Goal: Information Seeking & Learning: Check status

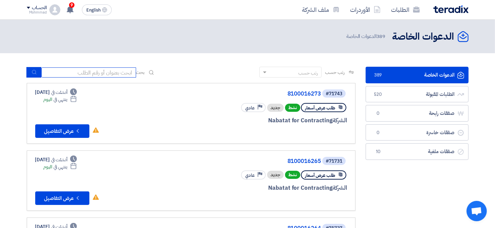
click at [110, 70] on input at bounding box center [88, 72] width 95 height 10
paste input "8100016273"
type input "8100016273"
click at [31, 72] on icon "submit" at bounding box center [33, 71] width 5 height 5
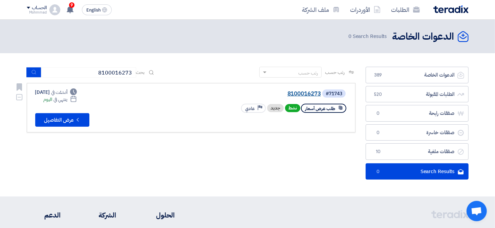
click at [299, 93] on link "8100016273" at bounding box center [252, 94] width 135 height 6
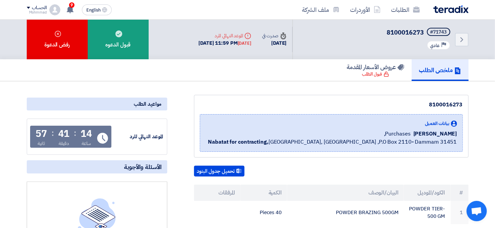
scroll to position [68, 0]
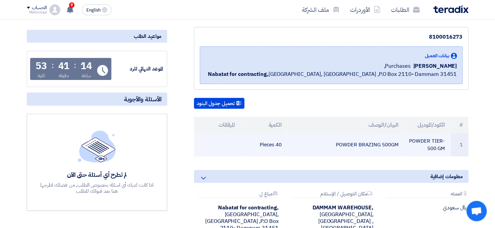
click at [368, 144] on td "POWDER BRAZING 500GM" at bounding box center [345, 144] width 117 height 23
copy tr "POWDER BRAZING 500GM"
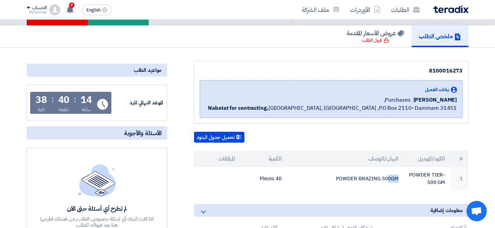
scroll to position [0, 0]
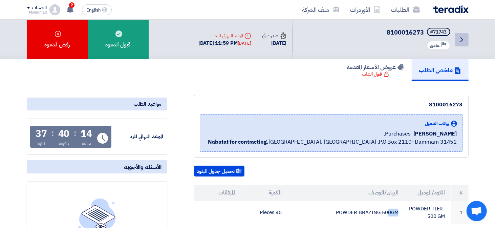
click at [459, 39] on icon "Back" at bounding box center [462, 40] width 8 height 8
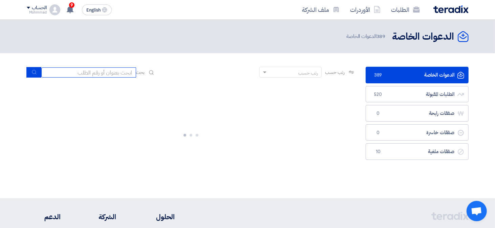
click at [92, 74] on input at bounding box center [88, 72] width 95 height 10
paste input "POWDER BRAZING 500GM"
click at [128, 73] on input "POWDER BRAZING 500GM" at bounding box center [88, 72] width 95 height 10
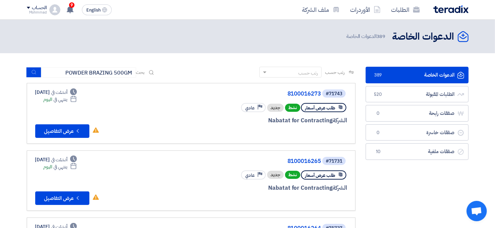
drag, startPoint x: 121, startPoint y: 75, endPoint x: 148, endPoint y: 45, distance: 39.8
click at [148, 45] on header "الدعوات الخاصة الدعوات الخاصة 389 الدعوات الخاصة" at bounding box center [247, 37] width 495 height 34
click at [66, 74] on input "POWDER BRAZING 500GM" at bounding box center [88, 72] width 95 height 10
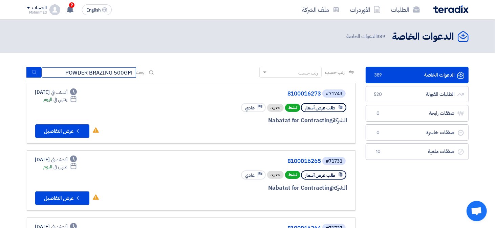
paste input "8100016259"
type input "8100016259"
click at [32, 71] on use "submit" at bounding box center [34, 72] width 4 height 4
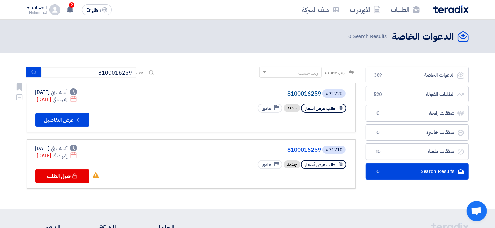
click at [307, 94] on link "8100016259" at bounding box center [252, 94] width 135 height 6
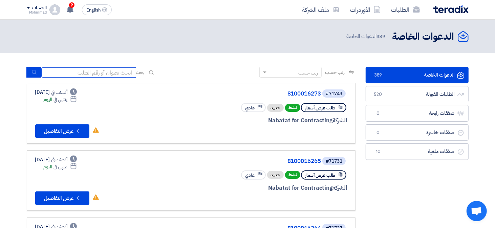
click at [94, 72] on input at bounding box center [88, 72] width 95 height 10
paste input "8100016265"
type input "8100016265"
click at [36, 71] on icon "submit" at bounding box center [33, 71] width 5 height 5
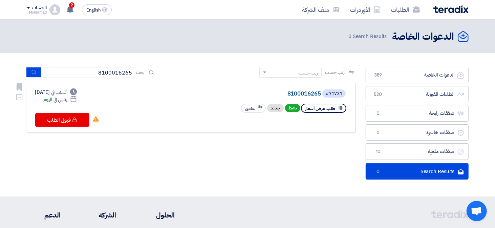
click at [310, 96] on link "8100016265" at bounding box center [252, 94] width 135 height 6
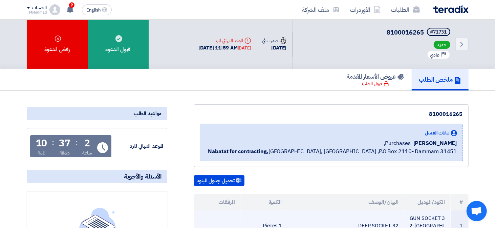
scroll to position [102, 0]
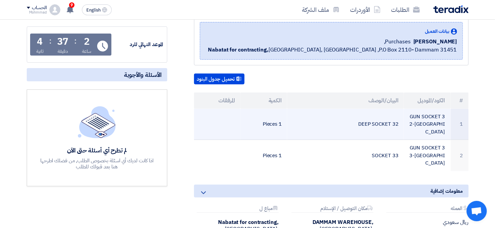
click at [421, 115] on td "GUN SOCKET 32-[GEOGRAPHIC_DATA]" at bounding box center [427, 124] width 47 height 31
copy tr "GUN SOCKET 32-[GEOGRAPHIC_DATA]"
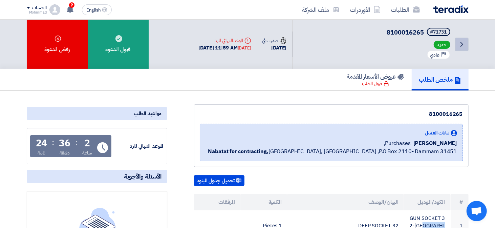
click at [463, 43] on icon "Back" at bounding box center [462, 44] width 8 height 8
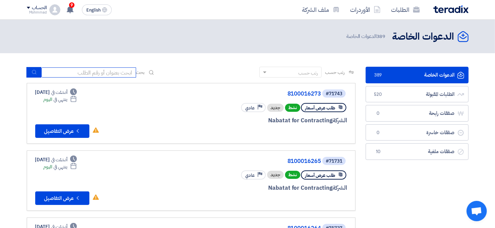
click at [84, 72] on input at bounding box center [88, 72] width 95 height 10
paste input "8100016264"
type input "8100016264"
click at [36, 72] on use "submit" at bounding box center [34, 72] width 4 height 4
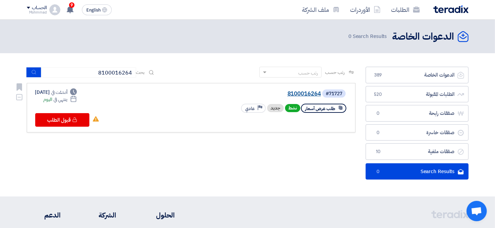
click at [306, 96] on link "8100016264" at bounding box center [252, 94] width 135 height 6
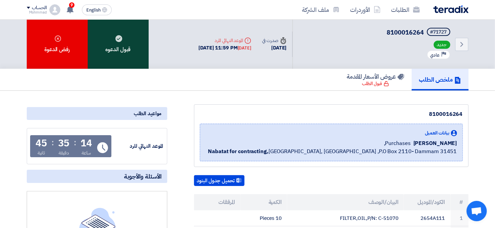
click at [132, 44] on div "قبول الدعوه" at bounding box center [118, 44] width 61 height 49
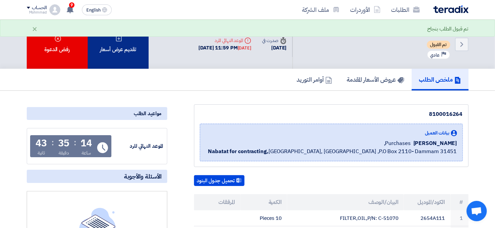
click at [132, 46] on div "تقديم عرض أسعار" at bounding box center [118, 44] width 61 height 49
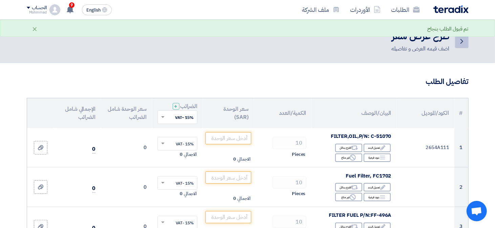
click at [461, 42] on icon "Back" at bounding box center [462, 41] width 8 height 8
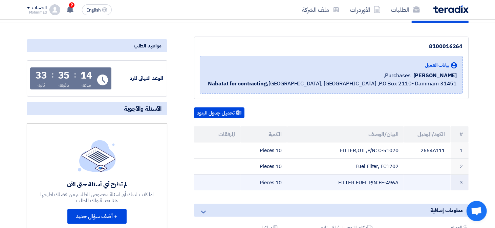
scroll to position [102, 0]
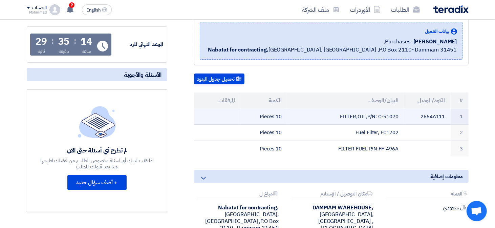
click at [389, 117] on td "FILTER,OIL,P/N: C-51070" at bounding box center [345, 117] width 117 height 16
drag, startPoint x: 379, startPoint y: 115, endPoint x: 398, endPoint y: 115, distance: 18.3
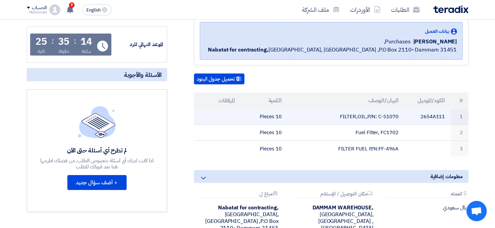
click at [398, 115] on td "FILTER,OIL,P/N: C-51070" at bounding box center [345, 117] width 117 height 16
drag, startPoint x: 398, startPoint y: 115, endPoint x: 409, endPoint y: 109, distance: 13.5
click at [409, 109] on td "2654A111" at bounding box center [427, 117] width 47 height 16
copy td "C-51070"
drag, startPoint x: 397, startPoint y: 113, endPoint x: 379, endPoint y: 118, distance: 18.6
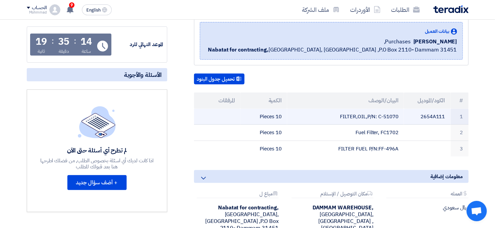
click at [379, 118] on td "FILTER,OIL,P/N: C-51070" at bounding box center [345, 117] width 117 height 16
drag, startPoint x: 431, startPoint y: 114, endPoint x: 446, endPoint y: 120, distance: 16.0
click at [431, 114] on td "2654A111" at bounding box center [427, 117] width 47 height 16
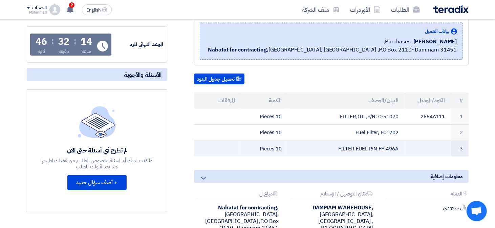
drag, startPoint x: 462, startPoint y: 99, endPoint x: 261, endPoint y: 148, distance: 207.7
click at [261, 148] on table "# الكود/الموديل البيان/الوصف الكمية المرفقات 1 2654A111 FILTER,OIL,P/N: C-51070…" at bounding box center [331, 124] width 274 height 64
copy table "# الكود/الموديل البيان/الوصف الكمية المرفقات 1 2654A111 FILTER,OIL,P/N: C-51070…"
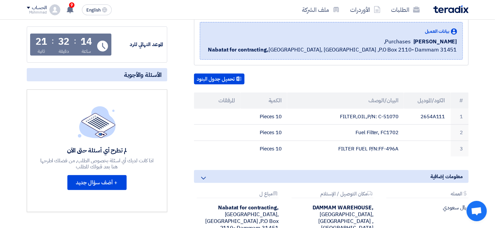
scroll to position [0, 0]
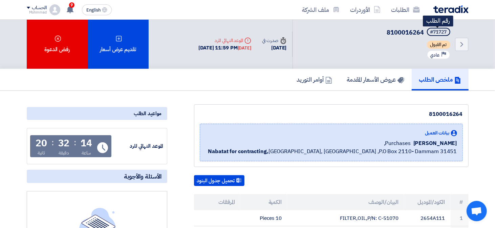
click at [441, 31] on div "#71727" at bounding box center [438, 32] width 17 height 5
copy div "71727"
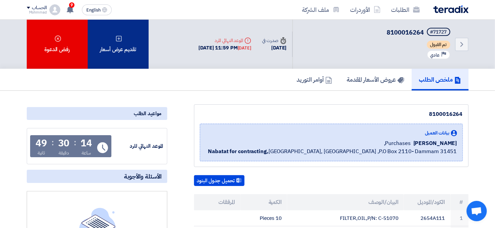
click at [128, 57] on div "تقديم عرض أسعار" at bounding box center [118, 44] width 61 height 49
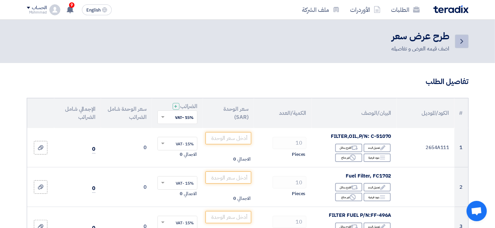
click at [464, 45] on icon "Back" at bounding box center [462, 41] width 8 height 8
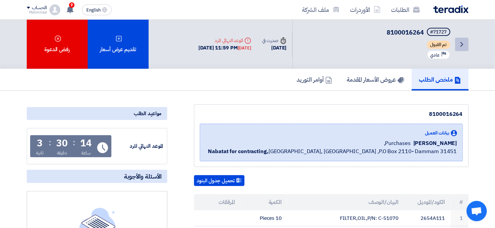
click at [466, 42] on link "Back" at bounding box center [462, 45] width 14 height 14
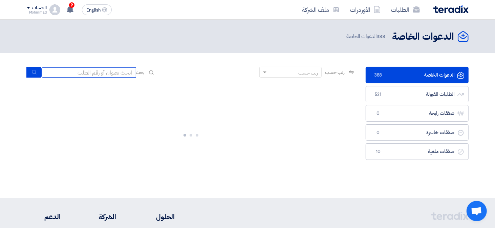
click at [103, 73] on input at bounding box center [88, 72] width 95 height 10
paste input "71727"
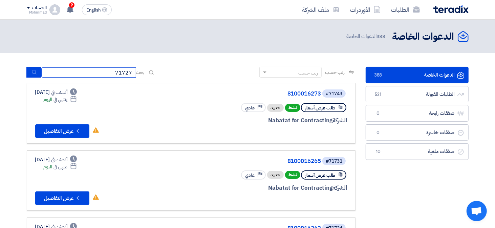
paste input "77172"
click at [103, 73] on input "7717271727" at bounding box center [88, 72] width 95 height 10
click at [100, 72] on input "7717271727" at bounding box center [88, 72] width 95 height 10
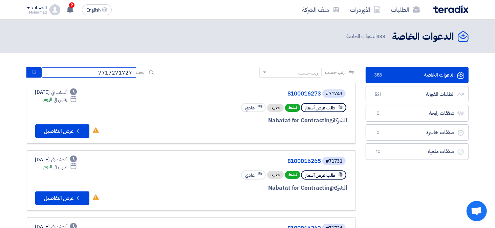
paste input "8100016262"
type input "8100016262"
click at [35, 72] on icon "submit" at bounding box center [33, 71] width 5 height 5
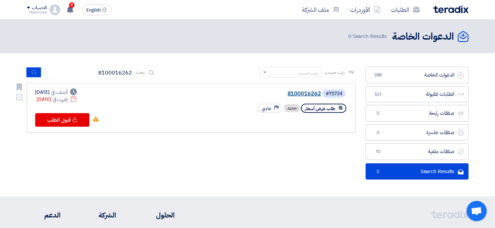
click at [301, 91] on link "8100016262" at bounding box center [252, 94] width 135 height 6
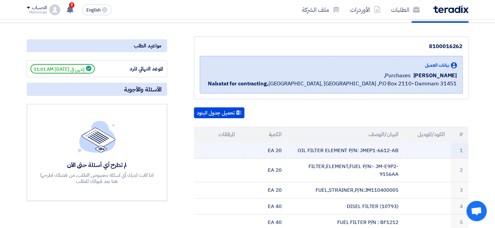
scroll to position [102, 0]
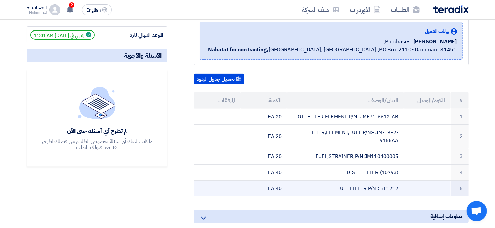
drag, startPoint x: 462, startPoint y: 99, endPoint x: 263, endPoint y: 183, distance: 216.6
click at [263, 183] on table "# الكود/الموديل البيان/الوصف الكمية المرفقات 1 OIL FILTER ELEMENT P/N: JMEP1-66…" at bounding box center [331, 144] width 274 height 104
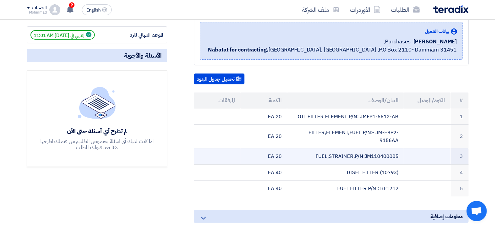
copy table "# الكود/الموديل البيان/الوصف الكمية المرفقات 1 OIL FILTER ELEMENT P/N: JMEP1-66…"
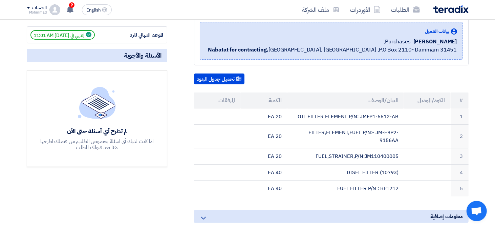
scroll to position [0, 0]
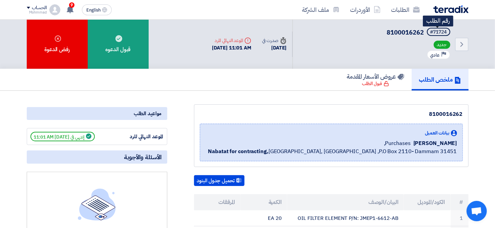
click at [440, 34] on div "#71724" at bounding box center [438, 32] width 17 height 5
copy div "71724"
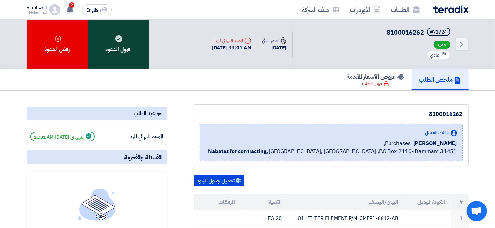
click at [111, 61] on div "قبول الدعوه" at bounding box center [118, 44] width 61 height 49
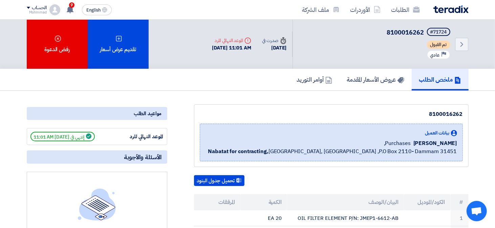
scroll to position [102, 0]
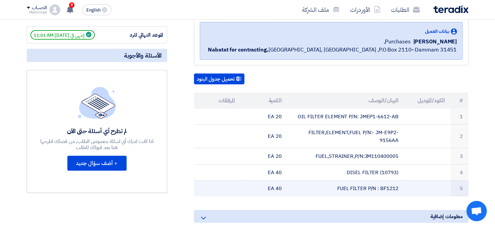
drag, startPoint x: 462, startPoint y: 97, endPoint x: 267, endPoint y: 189, distance: 215.7
click at [267, 189] on table "# الكود/الموديل البيان/الوصف الكمية المرفقات 1 OIL FILTER ELEMENT P/N: JMEP1-66…" at bounding box center [331, 144] width 274 height 104
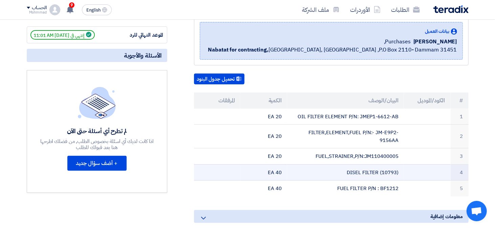
copy table "# الكود/الموديل البيان/الوصف الكمية المرفقات 1 OIL FILTER ELEMENT P/N: JMEP1-66…"
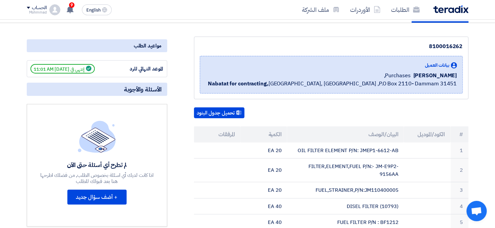
scroll to position [0, 0]
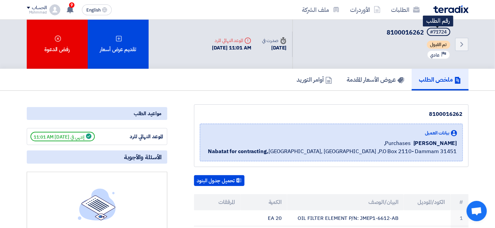
click at [440, 32] on div "#71724" at bounding box center [438, 32] width 17 height 5
copy div "71724"
click at [461, 47] on icon "Back" at bounding box center [462, 44] width 8 height 8
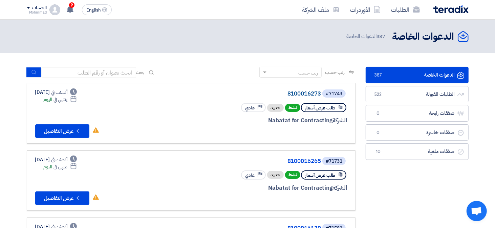
click at [304, 91] on link "8100016273" at bounding box center [252, 94] width 135 height 6
click at [303, 95] on link "8100016273" at bounding box center [252, 94] width 135 height 6
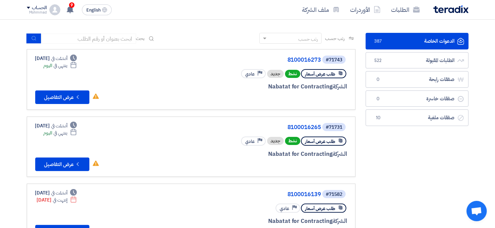
scroll to position [68, 0]
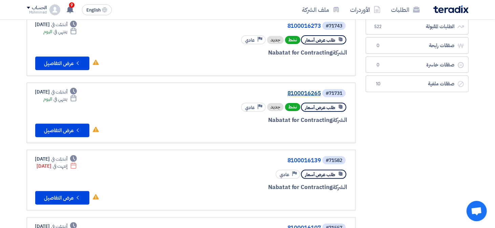
click at [305, 93] on link "8100016265" at bounding box center [252, 93] width 135 height 6
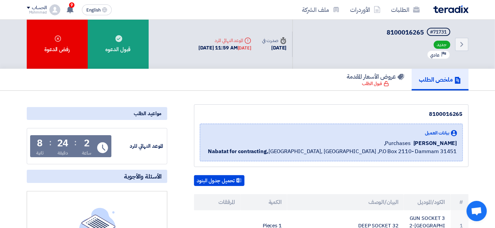
scroll to position [68, 0]
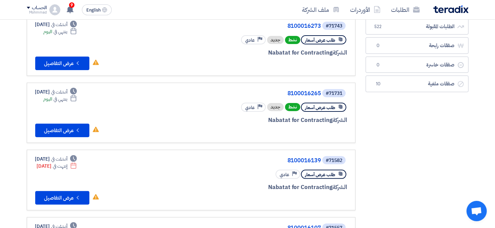
scroll to position [102, 0]
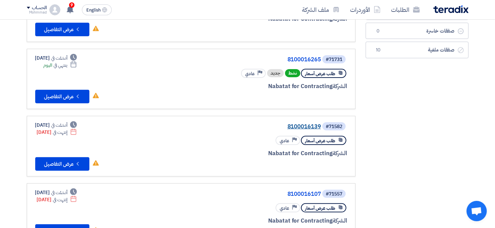
click at [301, 125] on link "8100016139" at bounding box center [252, 127] width 135 height 6
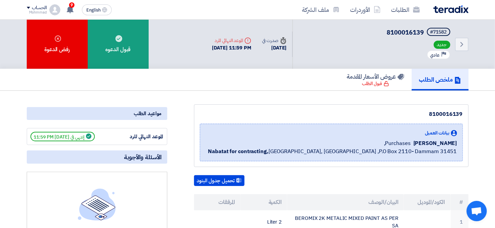
scroll to position [102, 0]
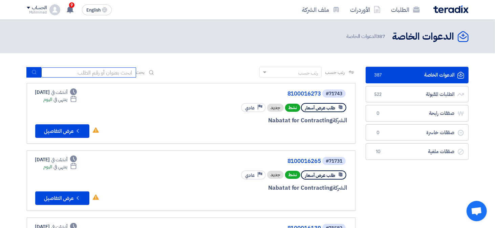
click at [81, 74] on input at bounding box center [88, 72] width 95 height 10
paste input "71652"
type input "71652"
click at [32, 72] on use "submit" at bounding box center [34, 72] width 4 height 4
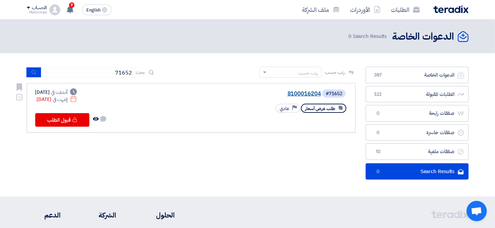
click at [306, 94] on link "8100016204" at bounding box center [252, 94] width 135 height 6
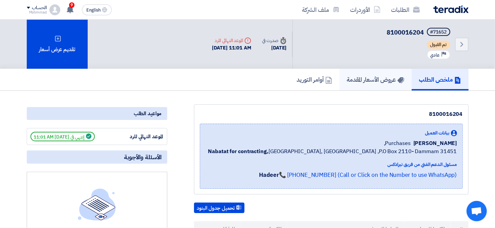
click at [366, 81] on h5 "عروض الأسعار المقدمة" at bounding box center [375, 79] width 57 height 8
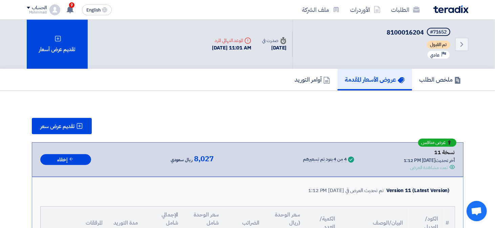
click at [440, 32] on div "#71652" at bounding box center [438, 32] width 17 height 5
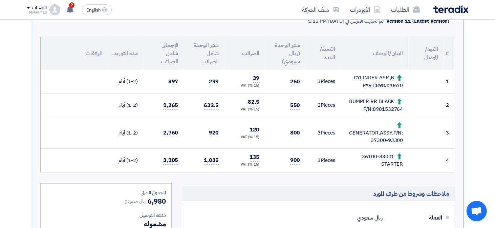
click at [392, 82] on div "CYLINDER ASM,B PART:898320670" at bounding box center [374, 81] width 57 height 15
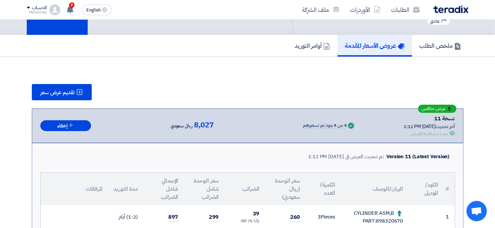
scroll to position [0, 0]
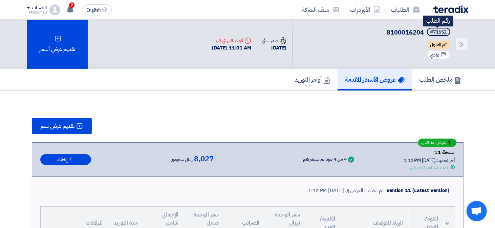
click at [440, 30] on div "#71652" at bounding box center [438, 32] width 17 height 5
copy div "71652"
click at [463, 45] on icon "Back" at bounding box center [462, 44] width 8 height 8
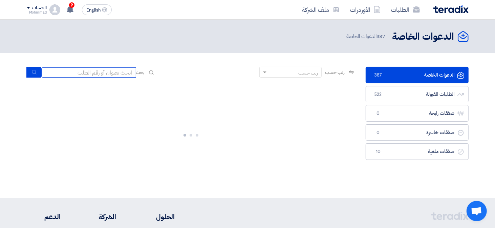
click at [91, 74] on input at bounding box center [88, 72] width 95 height 10
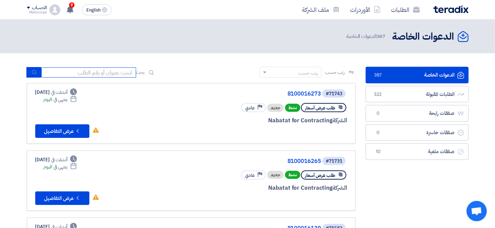
paste input "71702"
click at [111, 74] on input "71702" at bounding box center [88, 72] width 95 height 10
paste input "71702"
drag, startPoint x: 134, startPoint y: 69, endPoint x: 141, endPoint y: 51, distance: 18.8
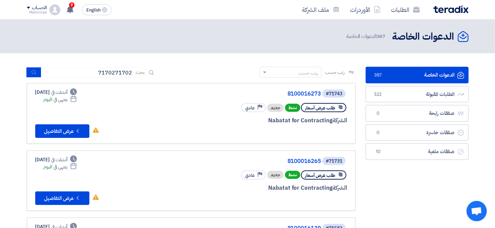
click at [141, 51] on header "الدعوات الخاصة الدعوات الخاصة 387 الدعوات الخاصة" at bounding box center [247, 37] width 495 height 34
click at [110, 73] on input "7170271702" at bounding box center [88, 72] width 95 height 10
paste input
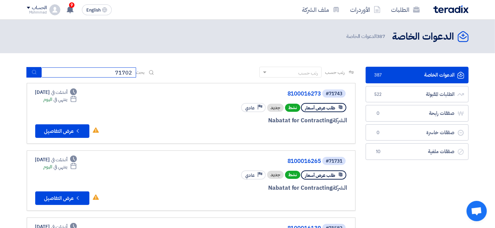
type input "71702"
click at [30, 73] on button "submit" at bounding box center [33, 72] width 15 height 10
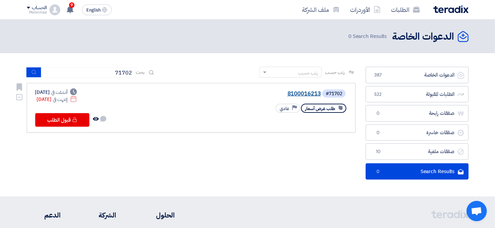
click at [314, 94] on link "8100016213" at bounding box center [252, 94] width 135 height 6
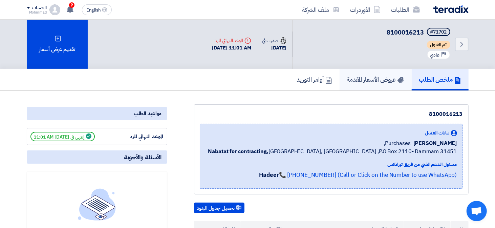
click at [372, 83] on link "عروض الأسعار المقدمة" at bounding box center [375, 80] width 72 height 22
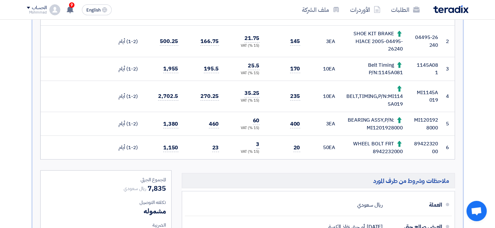
scroll to position [203, 0]
